Goal: Task Accomplishment & Management: Complete application form

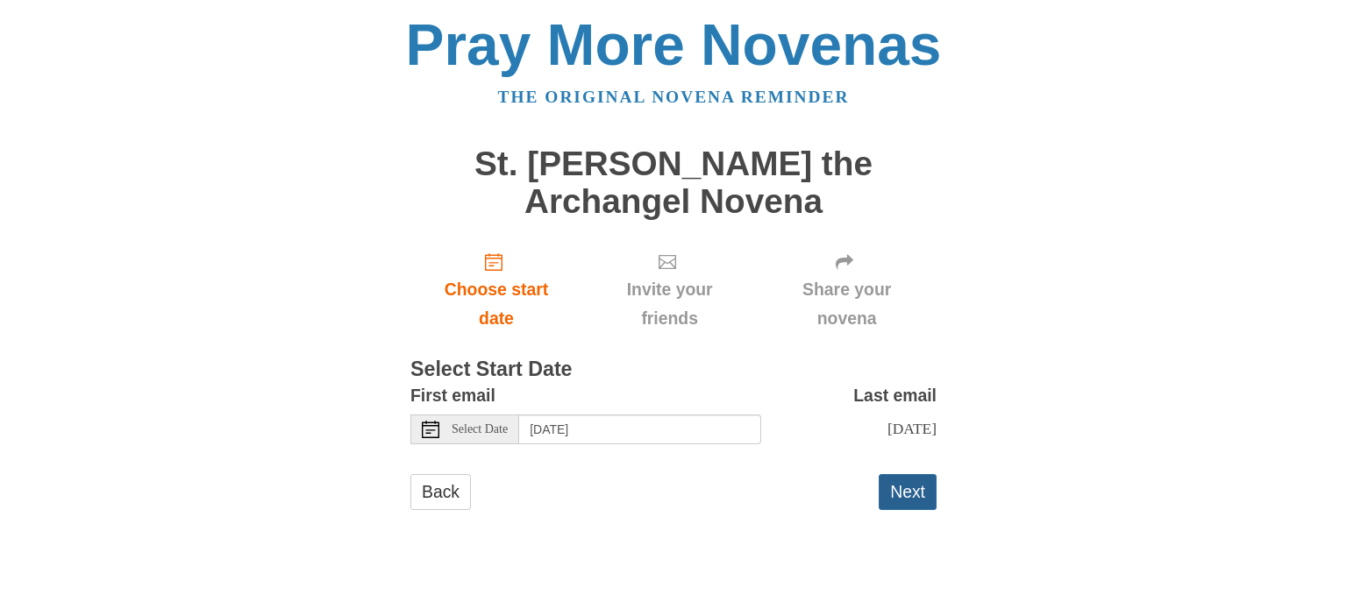
click at [912, 510] on button "Next" at bounding box center [908, 492] width 58 height 36
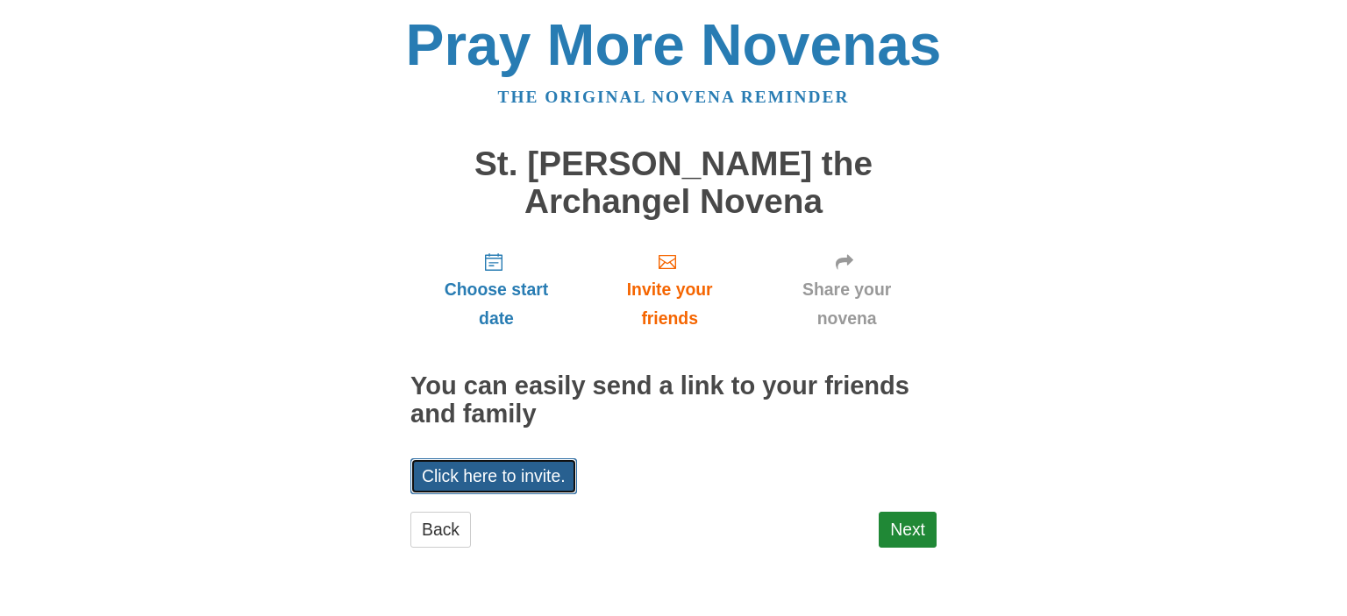
click at [516, 474] on link "Click here to invite." at bounding box center [493, 477] width 167 height 36
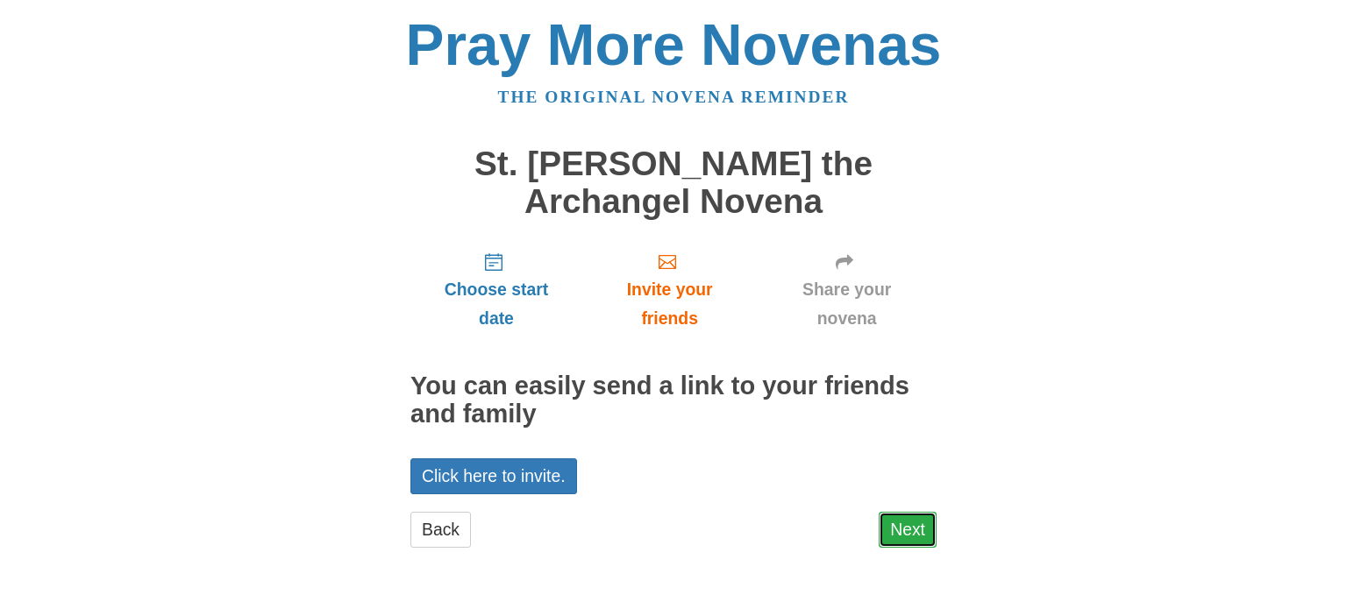
click at [905, 531] on link "Next" at bounding box center [908, 530] width 58 height 36
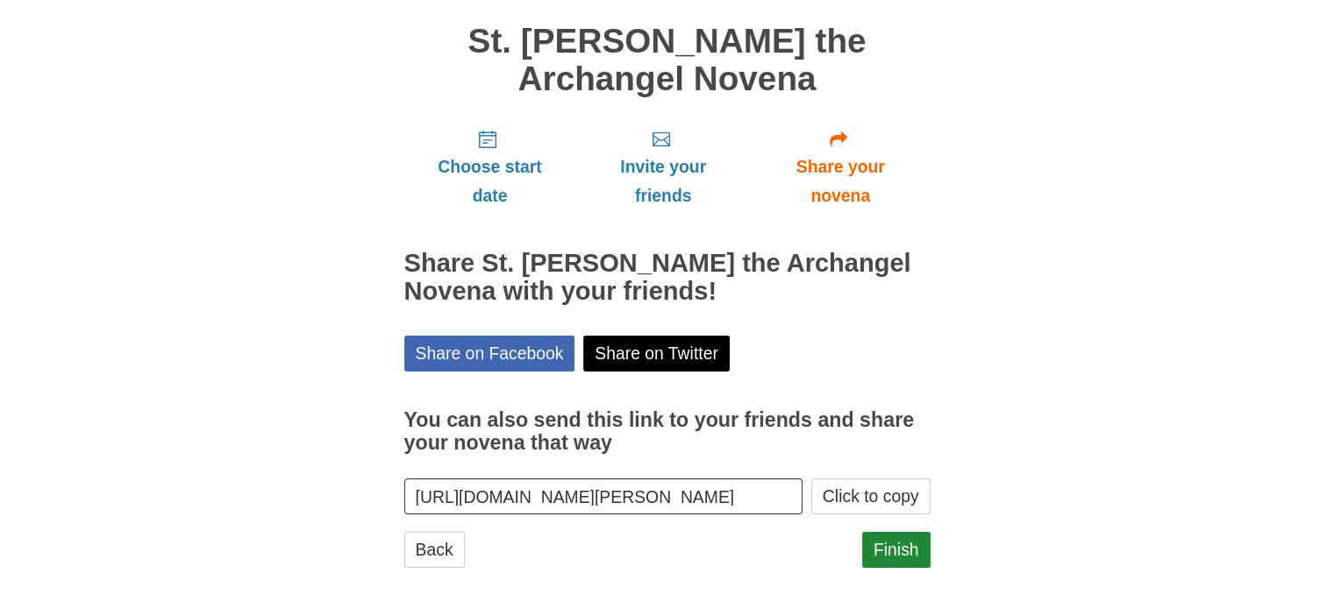
scroll to position [124, 0]
click at [868, 483] on button "Click to copy" at bounding box center [870, 496] width 119 height 36
click at [865, 499] on button "Click to copy" at bounding box center [870, 496] width 119 height 36
click at [903, 563] on link "Finish" at bounding box center [896, 549] width 68 height 36
